Goal: Task Accomplishment & Management: Use online tool/utility

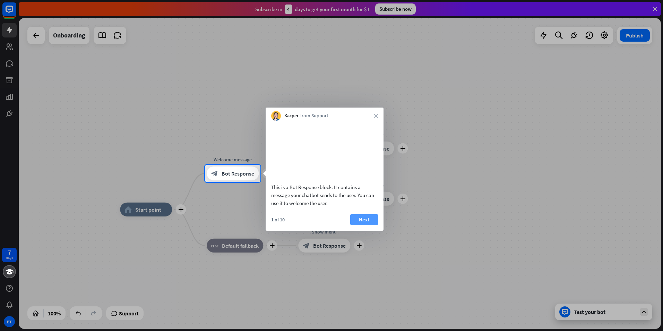
click at [358, 224] on button "Next" at bounding box center [364, 219] width 28 height 11
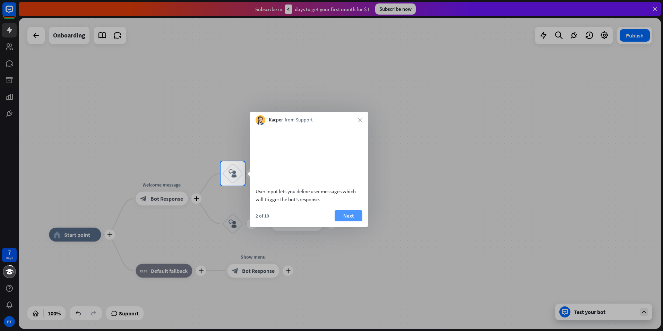
click at [352, 221] on button "Next" at bounding box center [349, 215] width 28 height 11
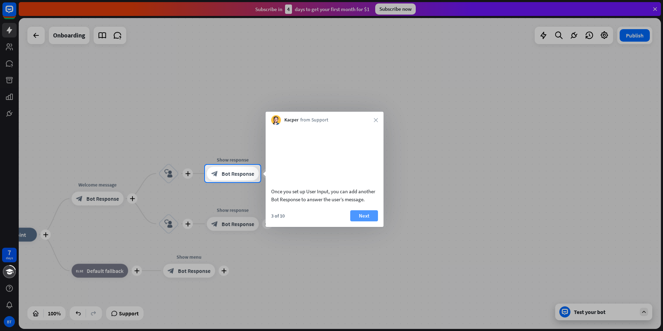
click at [353, 221] on button "Next" at bounding box center [364, 215] width 28 height 11
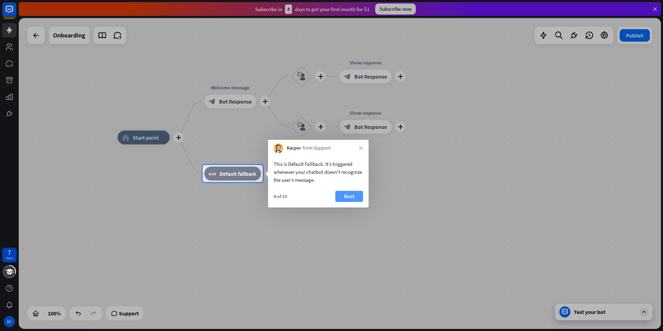
click at [353, 195] on button "Next" at bounding box center [349, 196] width 28 height 11
click at [353, 195] on div "plus home_2 Start point plus Welcome message block_bot_response Bot Response pl…" at bounding box center [439, 292] width 642 height 311
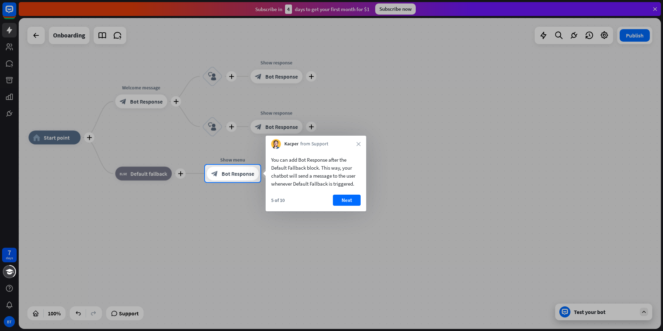
click at [359, 199] on button "Next" at bounding box center [347, 200] width 28 height 11
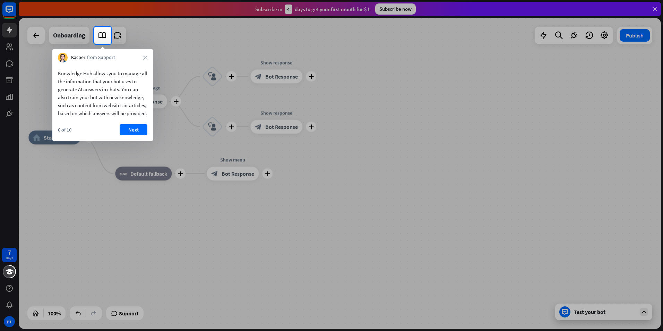
click at [146, 134] on button "Next" at bounding box center [134, 129] width 28 height 11
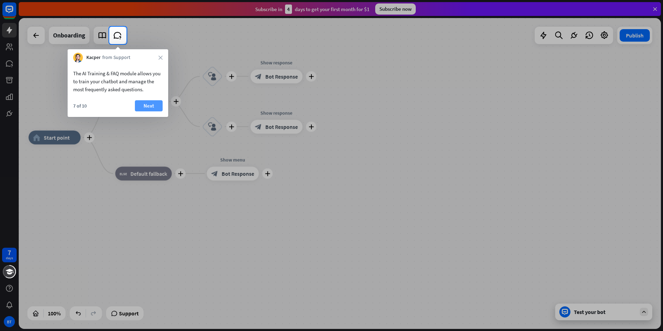
click at [152, 108] on button "Next" at bounding box center [149, 105] width 28 height 11
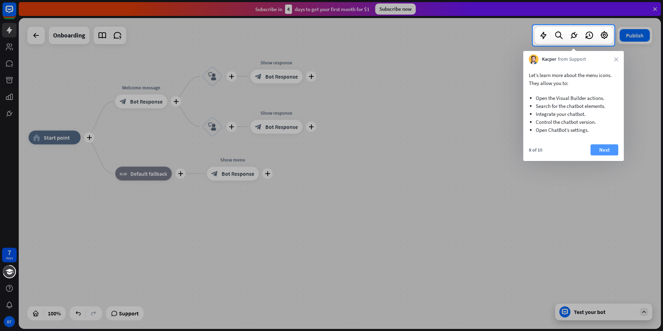
click at [599, 151] on button "Next" at bounding box center [605, 149] width 28 height 11
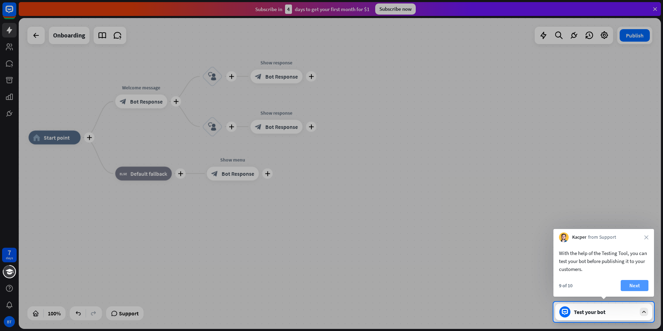
drag, startPoint x: 634, startPoint y: 291, endPoint x: 634, endPoint y: 284, distance: 7.3
click at [634, 284] on div "9 of 10 Next" at bounding box center [604, 288] width 101 height 17
click at [634, 284] on button "Next" at bounding box center [635, 285] width 28 height 11
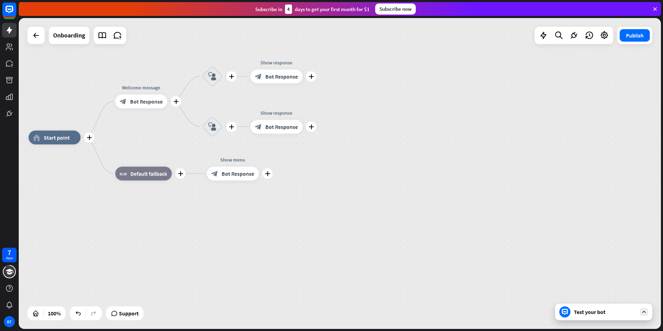
click at [632, 289] on div "7 days BT close Product Help First steps Get started with ChatBot Help Center F…" at bounding box center [331, 165] width 663 height 331
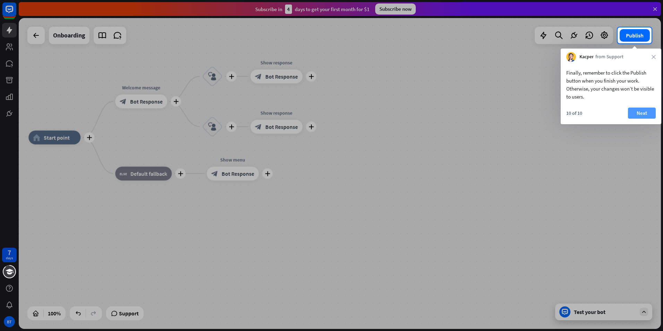
click at [642, 111] on button "Next" at bounding box center [642, 113] width 28 height 11
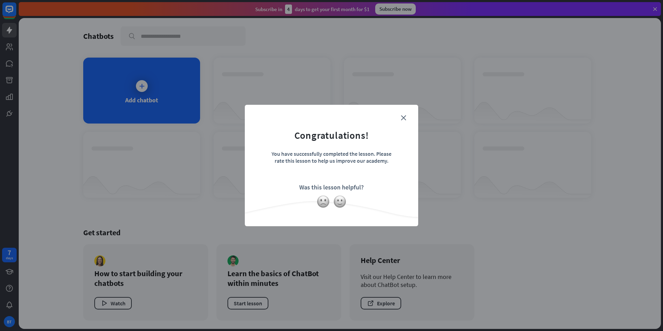
click at [642, 111] on div "close Congratulations! You have successfully completed the lesson. Please rate …" at bounding box center [331, 165] width 663 height 331
drag, startPoint x: 326, startPoint y: 202, endPoint x: 361, endPoint y: 169, distance: 47.6
click at [327, 201] on img at bounding box center [323, 201] width 13 height 13
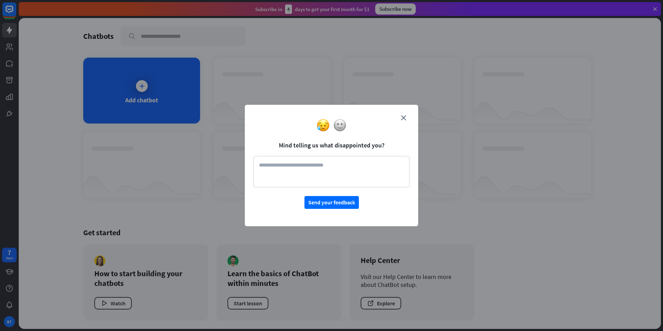
click at [407, 118] on form "Mind telling us what disappointed you? Send your feedback" at bounding box center [332, 160] width 156 height 95
click at [404, 121] on div at bounding box center [331, 125] width 173 height 13
click at [402, 116] on icon "close" at bounding box center [403, 117] width 5 height 5
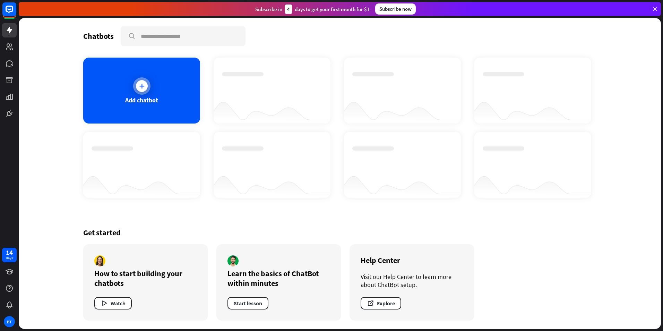
click at [140, 85] on icon at bounding box center [141, 86] width 7 height 7
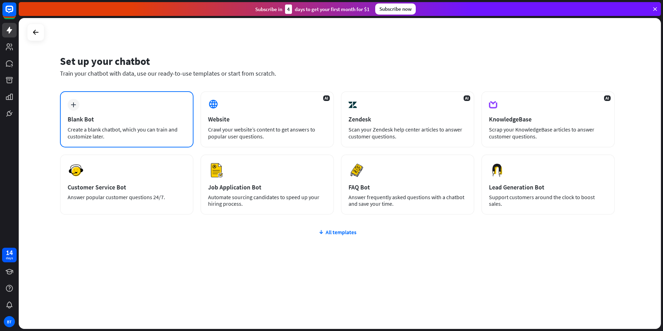
click at [169, 120] on div "Blank Bot" at bounding box center [127, 119] width 118 height 8
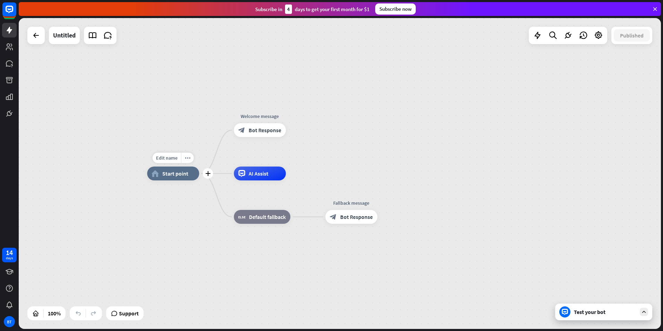
click at [182, 177] on div "home_2 Start point" at bounding box center [173, 173] width 52 height 14
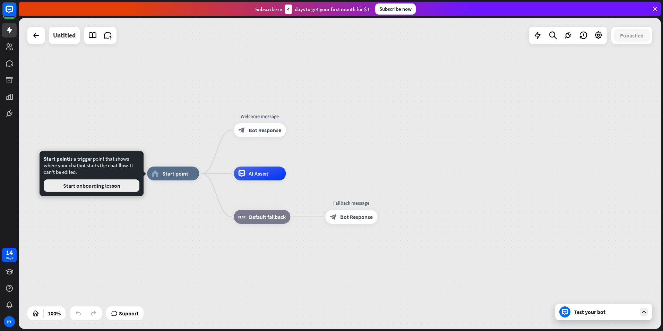
click at [125, 186] on button "Start onboarding lesson" at bounding box center [92, 185] width 96 height 12
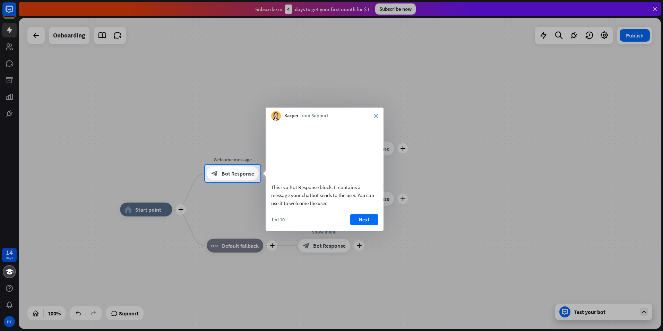
click at [376, 115] on icon "close" at bounding box center [376, 116] width 4 height 4
click at [376, 115] on body "14 days BT close Product Help First steps Get started with ChatBot Help Center …" at bounding box center [331, 165] width 663 height 331
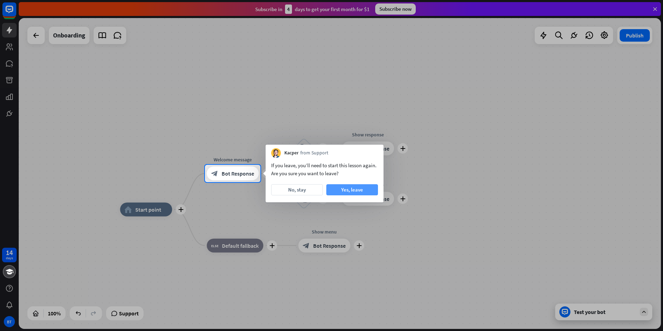
click at [339, 187] on button "Yes, leave" at bounding box center [352, 189] width 52 height 11
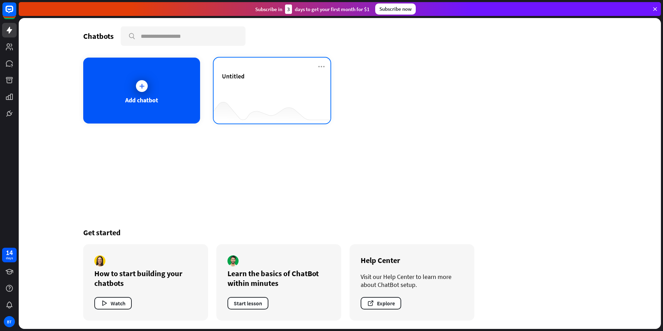
click at [251, 75] on div "Untitled" at bounding box center [272, 76] width 100 height 8
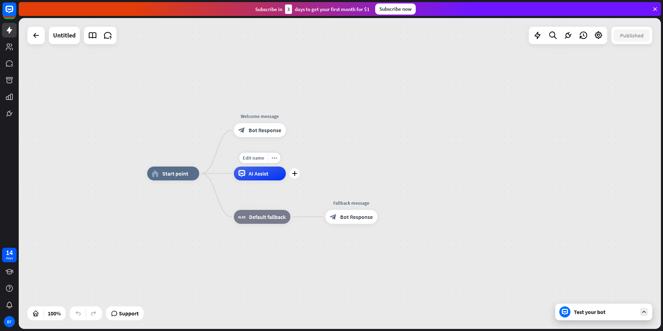
click at [286, 180] on div "Edit name more_horiz plus AI Assist" at bounding box center [260, 173] width 52 height 14
click at [297, 176] on div "plus" at bounding box center [294, 173] width 10 height 10
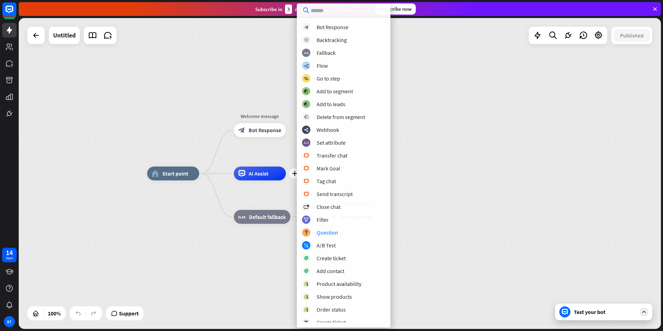
click at [123, 48] on div "home_2 Start point Welcome message block_bot_response Bot Response plus AI Assi…" at bounding box center [340, 173] width 642 height 311
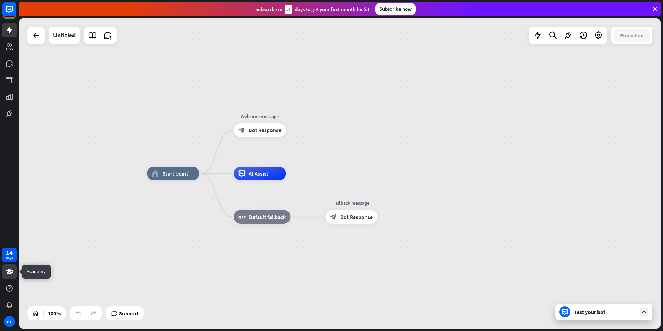
click at [10, 274] on icon at bounding box center [10, 272] width 8 height 6
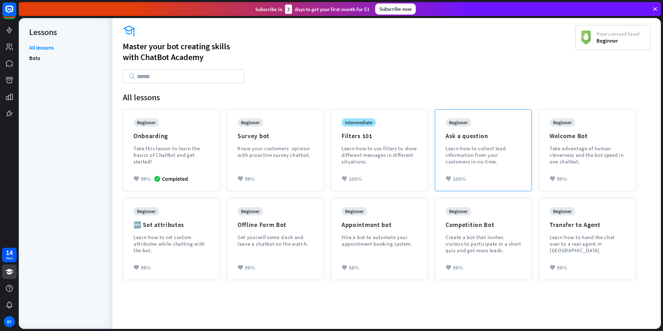
click at [502, 153] on div "Learn how to collect lead information from your customers in no-time." at bounding box center [484, 155] width 76 height 20
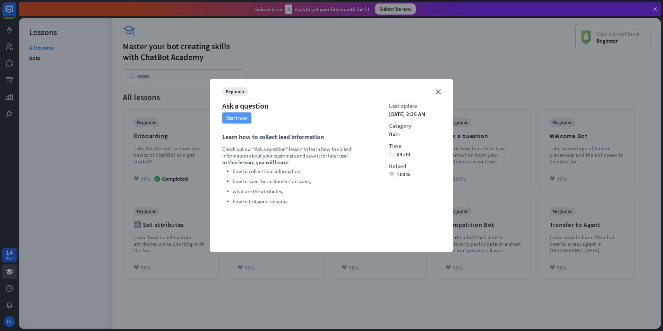
drag, startPoint x: 232, startPoint y: 110, endPoint x: 232, endPoint y: 114, distance: 4.2
click at [232, 114] on div "beginner Ask a question Start now Learn how to collect lead information Check o…" at bounding box center [302, 165] width 160 height 156
drag, startPoint x: 232, startPoint y: 114, endPoint x: 217, endPoint y: 122, distance: 16.8
click at [217, 122] on div "close beginner Ask a question Start now Learn how to collect lead information C…" at bounding box center [331, 165] width 243 height 173
click at [222, 119] on div "close beginner Ask a question Start now Learn how to collect lead information C…" at bounding box center [331, 165] width 243 height 173
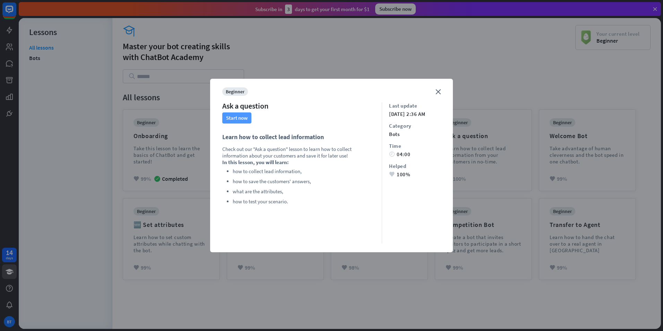
click at [233, 118] on button "Start now" at bounding box center [236, 117] width 29 height 11
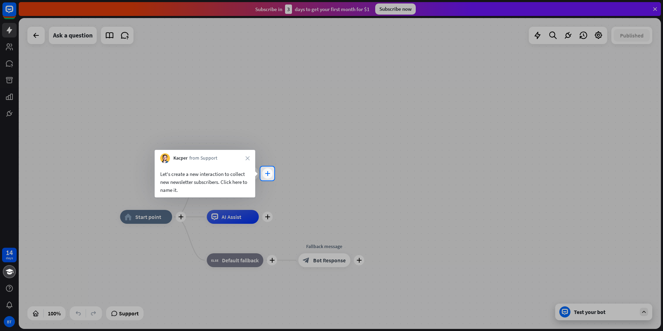
click at [270, 174] on icon "plus" at bounding box center [267, 173] width 5 height 5
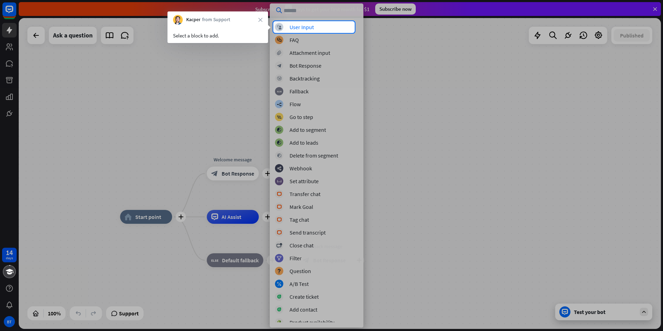
click at [301, 34] on div at bounding box center [331, 182] width 663 height 298
click at [302, 31] on div "block_user_input User Input" at bounding box center [316, 27] width 83 height 8
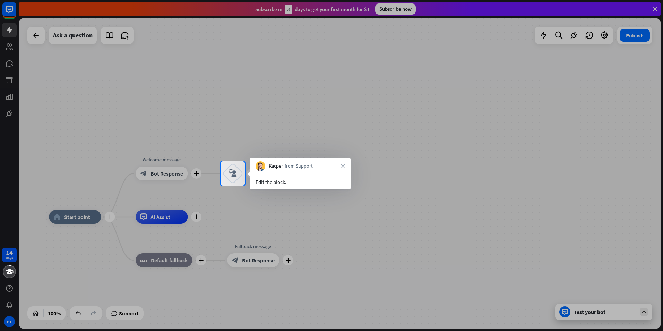
drag, startPoint x: 262, startPoint y: 182, endPoint x: 228, endPoint y: 171, distance: 35.1
click at [228, 171] on body "14 days BT close Product Help First steps Get started with ChatBot Help Center …" at bounding box center [331, 165] width 663 height 331
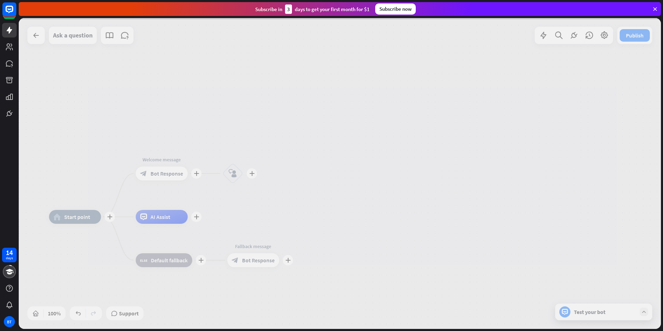
click at [229, 172] on div at bounding box center [340, 173] width 642 height 311
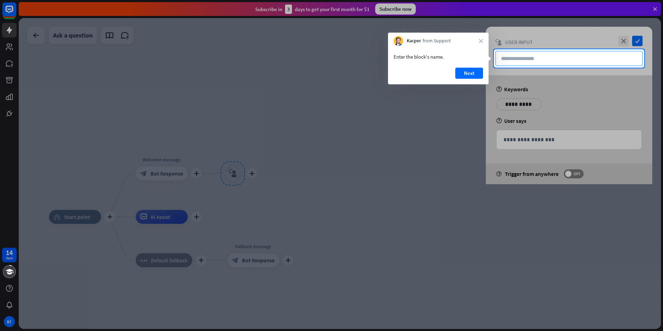
click at [525, 60] on input "text" at bounding box center [569, 58] width 147 height 15
type input "**********"
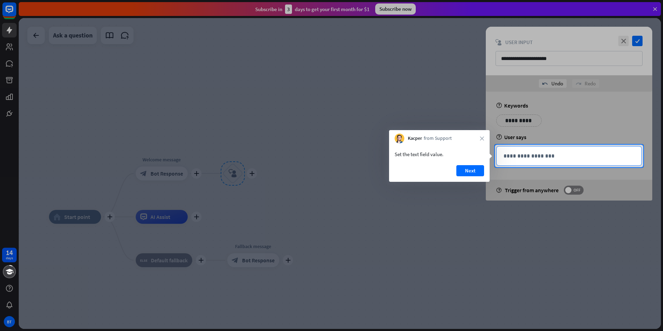
click at [509, 155] on p "**********" at bounding box center [569, 156] width 131 height 9
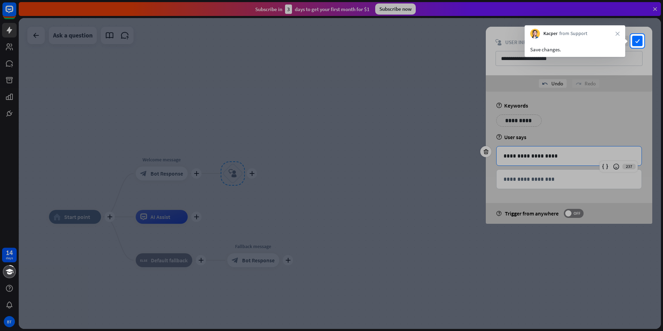
drag, startPoint x: 522, startPoint y: 182, endPoint x: 593, endPoint y: 101, distance: 107.9
click at [545, 150] on div at bounding box center [331, 189] width 663 height 283
click at [615, 33] on div "Kacper from Support close" at bounding box center [575, 31] width 101 height 13
click at [635, 43] on icon "check" at bounding box center [637, 41] width 10 height 10
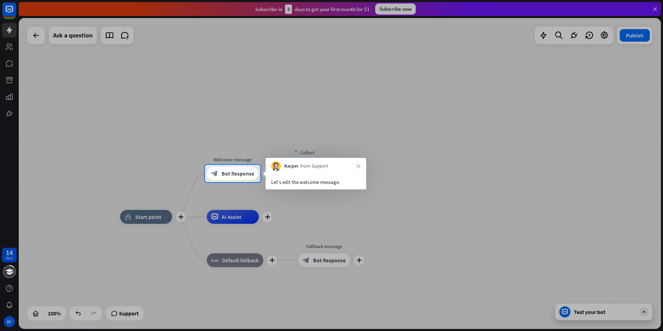
click at [356, 168] on div "Kacper from Support close" at bounding box center [316, 164] width 101 height 13
click at [366, 159] on div "Kacper from Support close" at bounding box center [316, 164] width 101 height 13
click at [488, 135] on div at bounding box center [331, 82] width 663 height 165
click at [357, 165] on icon "close" at bounding box center [359, 166] width 4 height 4
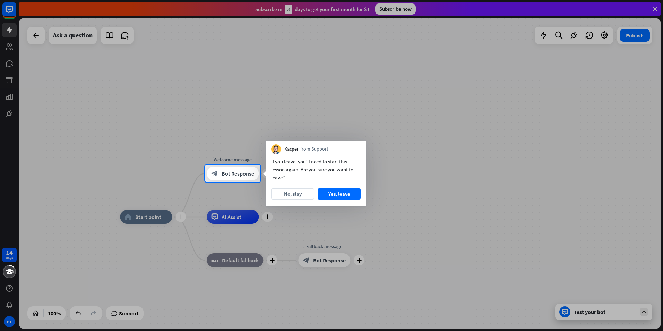
click at [357, 165] on div "If you leave, you’ll need to start this lesson again. Are you sure you want to …" at bounding box center [315, 169] width 89 height 24
click at [298, 194] on button "No, stay" at bounding box center [292, 193] width 43 height 11
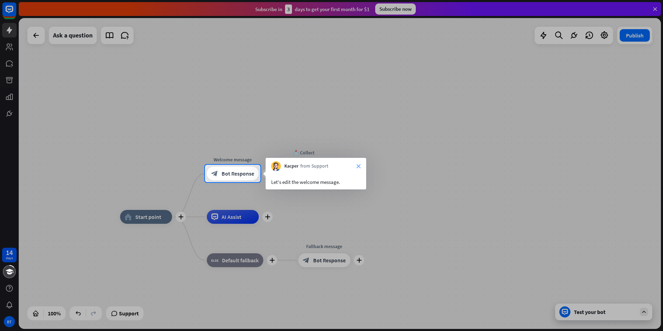
click at [357, 166] on icon "close" at bounding box center [359, 166] width 4 height 4
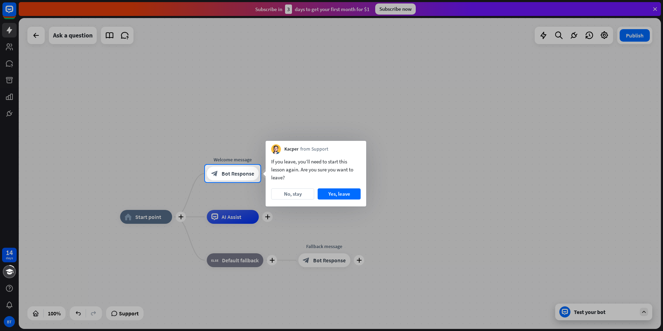
click at [329, 193] on button "Yes, leave" at bounding box center [339, 193] width 43 height 11
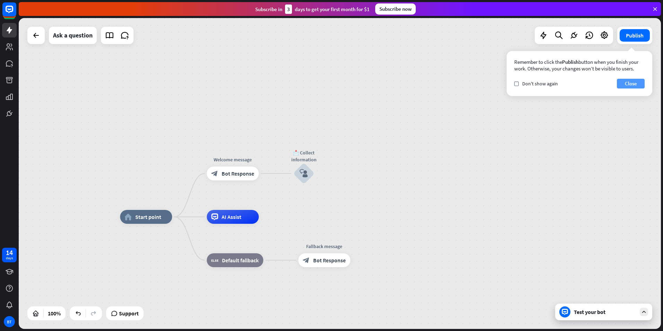
click at [634, 85] on button "Close" at bounding box center [631, 84] width 28 height 10
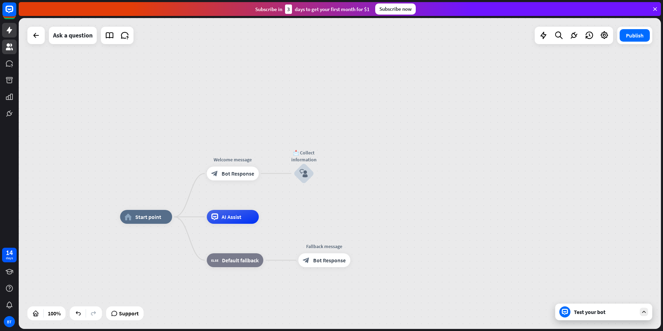
drag, startPoint x: -1, startPoint y: 46, endPoint x: 3, endPoint y: 46, distance: 4.2
click at [0, 46] on html "14 days BT close Product Help First steps Get started with ChatBot Help Center …" at bounding box center [331, 165] width 663 height 331
click at [4, 46] on link at bounding box center [9, 47] width 15 height 15
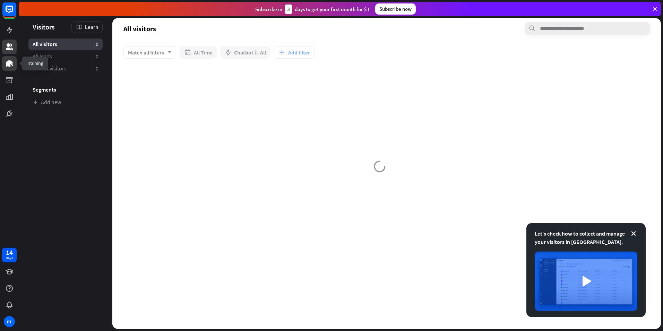
click at [14, 59] on link at bounding box center [9, 63] width 15 height 15
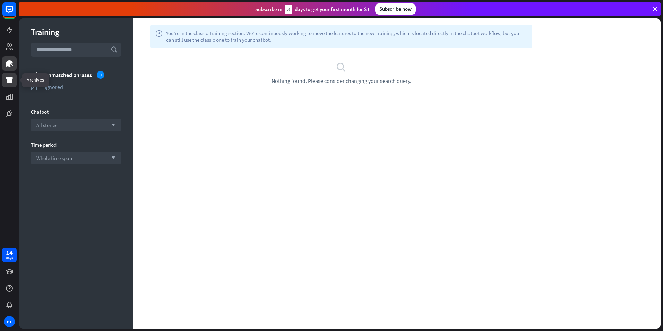
click at [3, 79] on link at bounding box center [9, 80] width 15 height 15
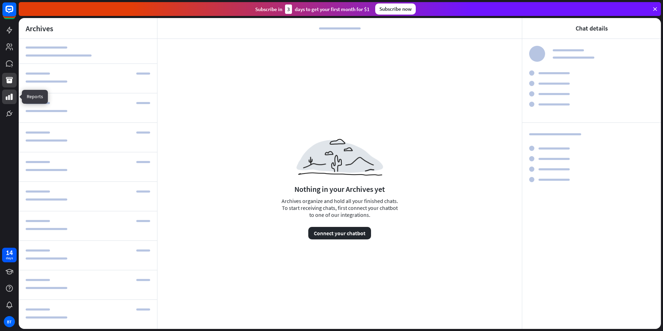
click at [12, 95] on icon at bounding box center [9, 97] width 7 height 6
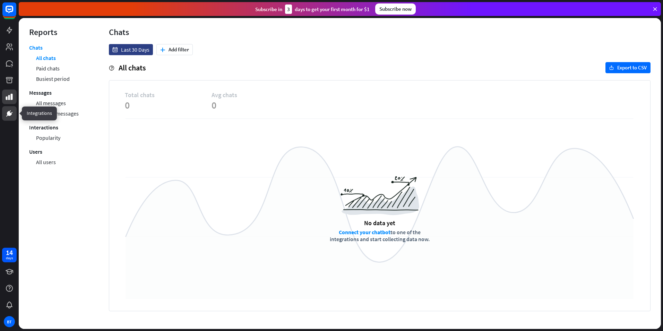
click at [10, 111] on icon at bounding box center [9, 113] width 8 height 8
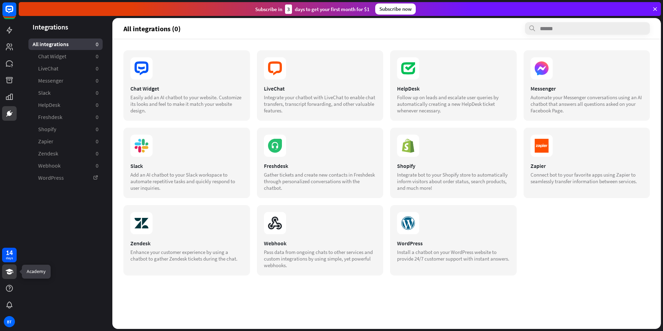
click at [7, 271] on icon at bounding box center [10, 272] width 8 height 6
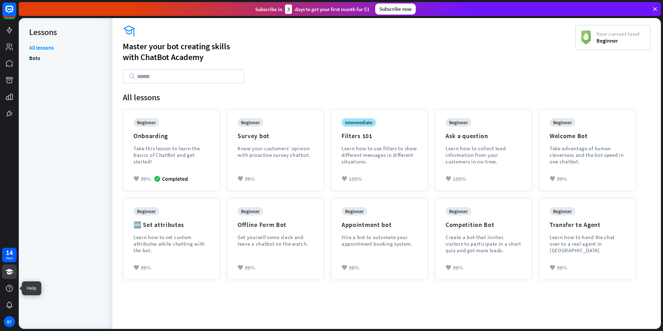
click at [11, 281] on div "14 days BT" at bounding box center [9, 287] width 19 height 83
drag, startPoint x: 45, startPoint y: 59, endPoint x: 275, endPoint y: 3, distance: 237.1
click at [46, 58] on li "Bots" at bounding box center [65, 58] width 73 height 10
